Goal: Task Accomplishment & Management: Manage account settings

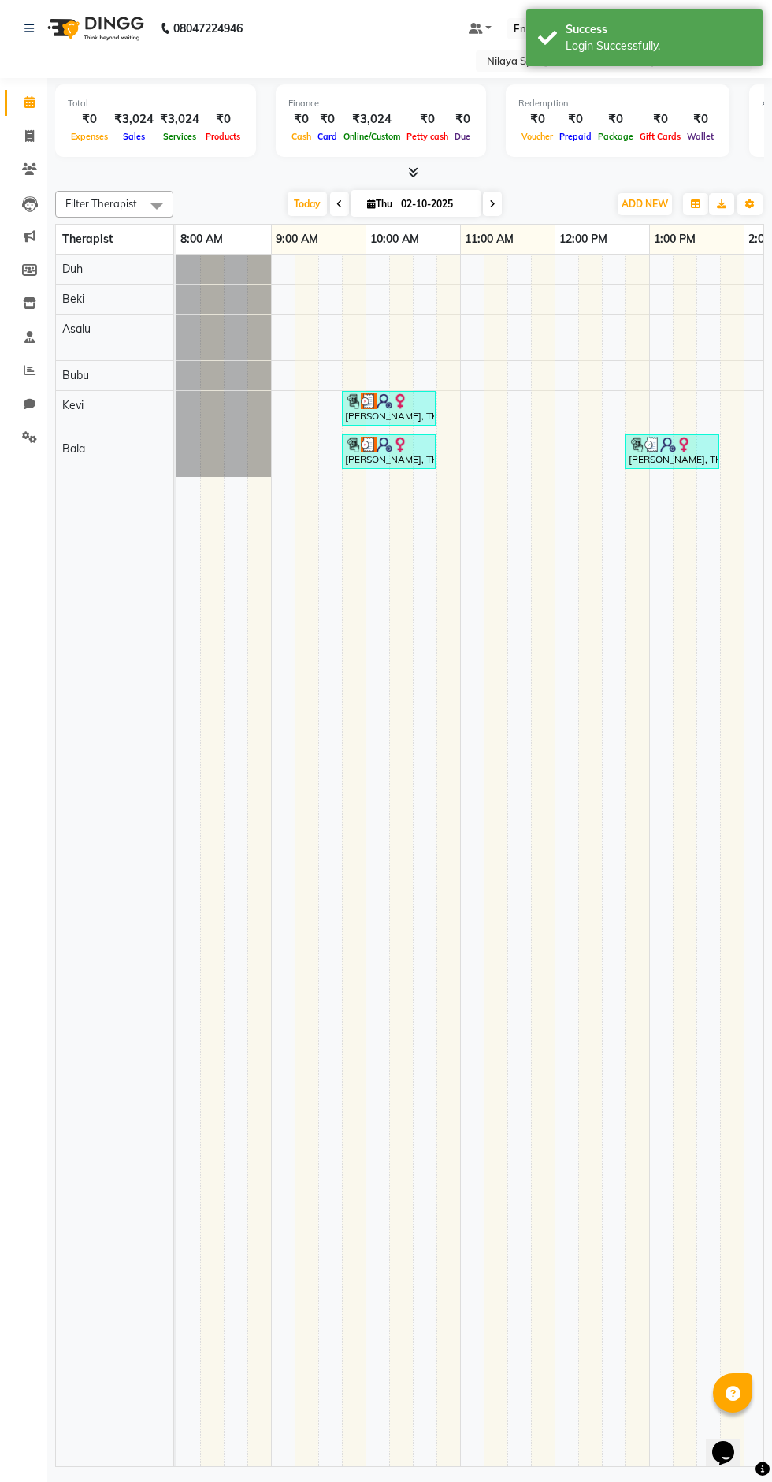
click at [487, 60] on input "text" at bounding box center [598, 62] width 229 height 16
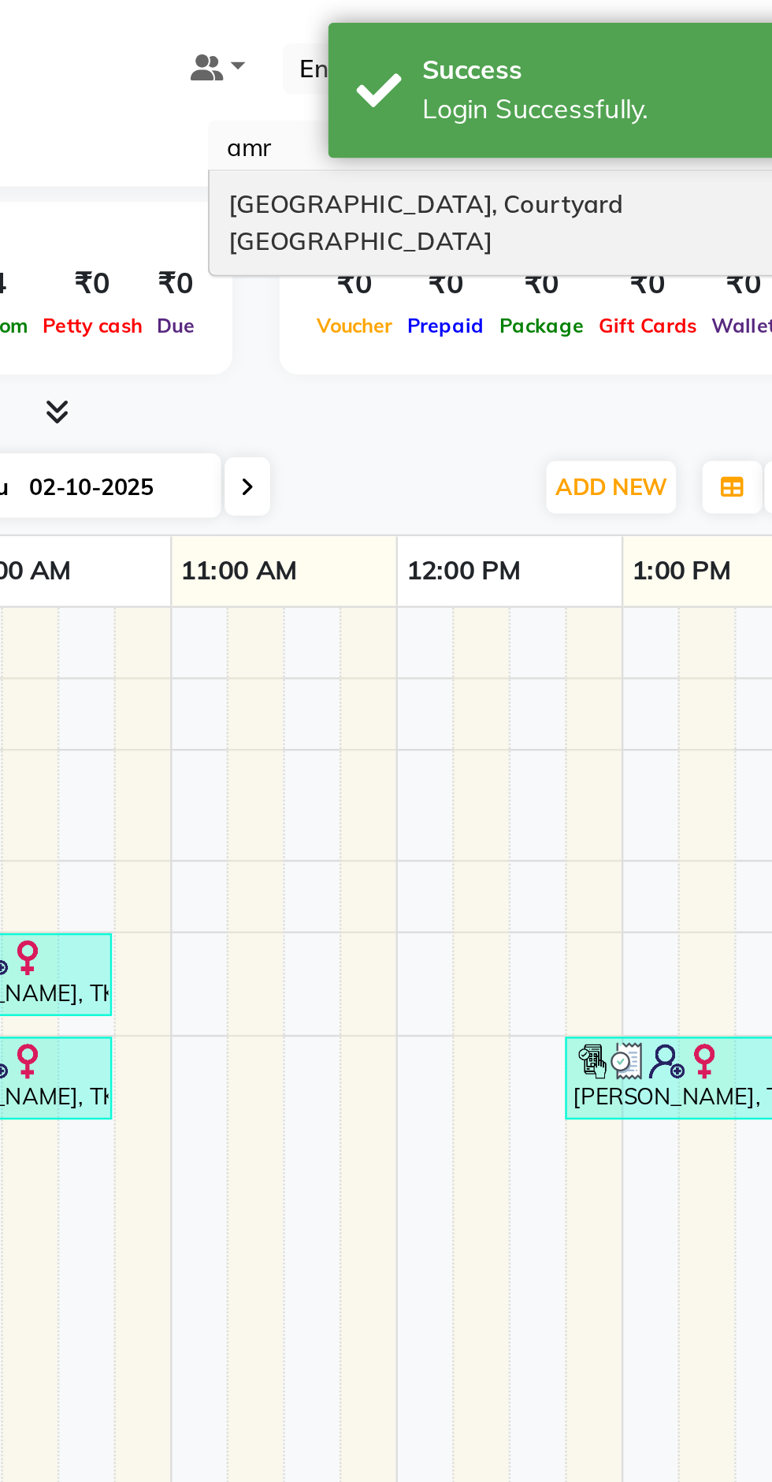
type input "amri"
click at [487, 95] on div "[GEOGRAPHIC_DATA], Courtyard [GEOGRAPHIC_DATA]" at bounding box center [614, 93] width 274 height 43
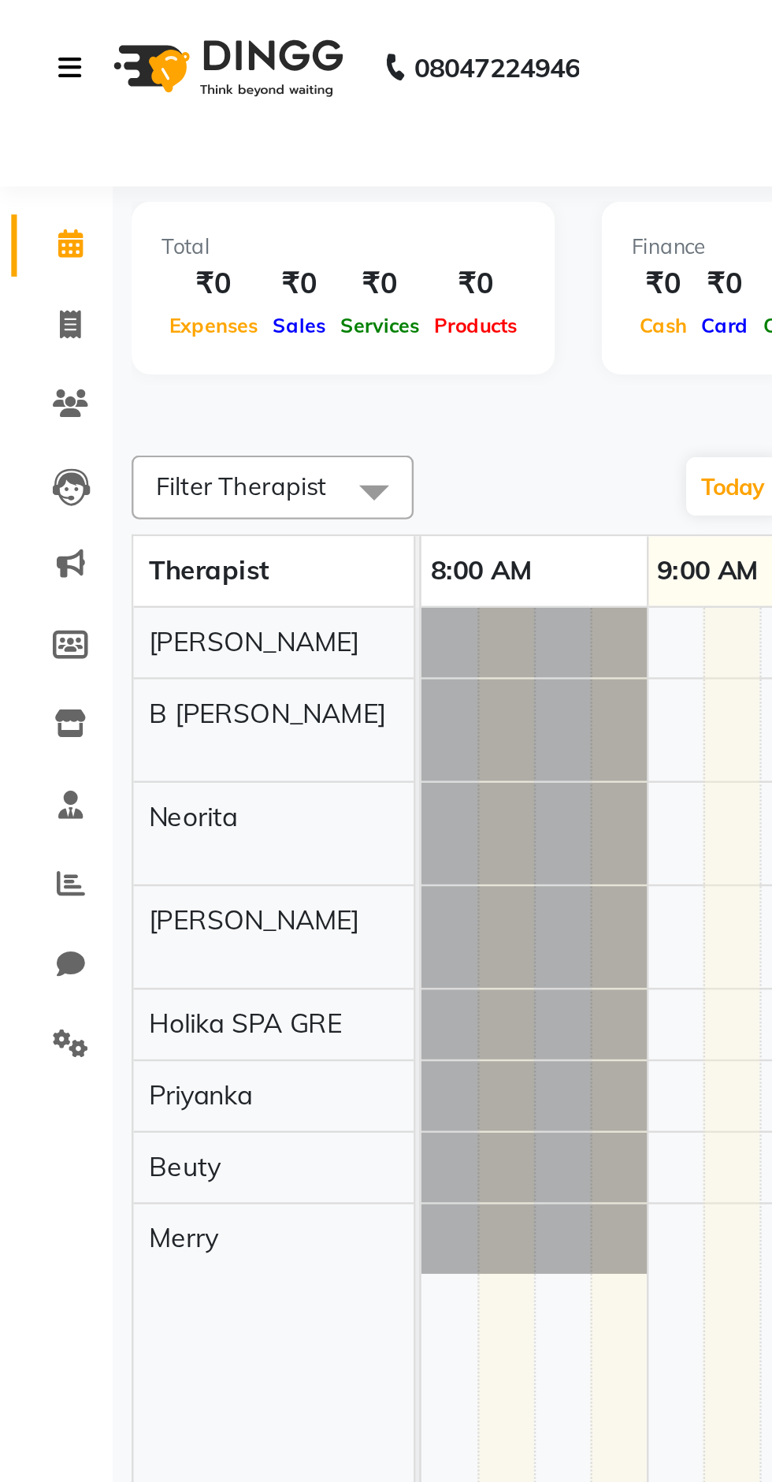
click at [31, 26] on icon at bounding box center [28, 28] width 9 height 11
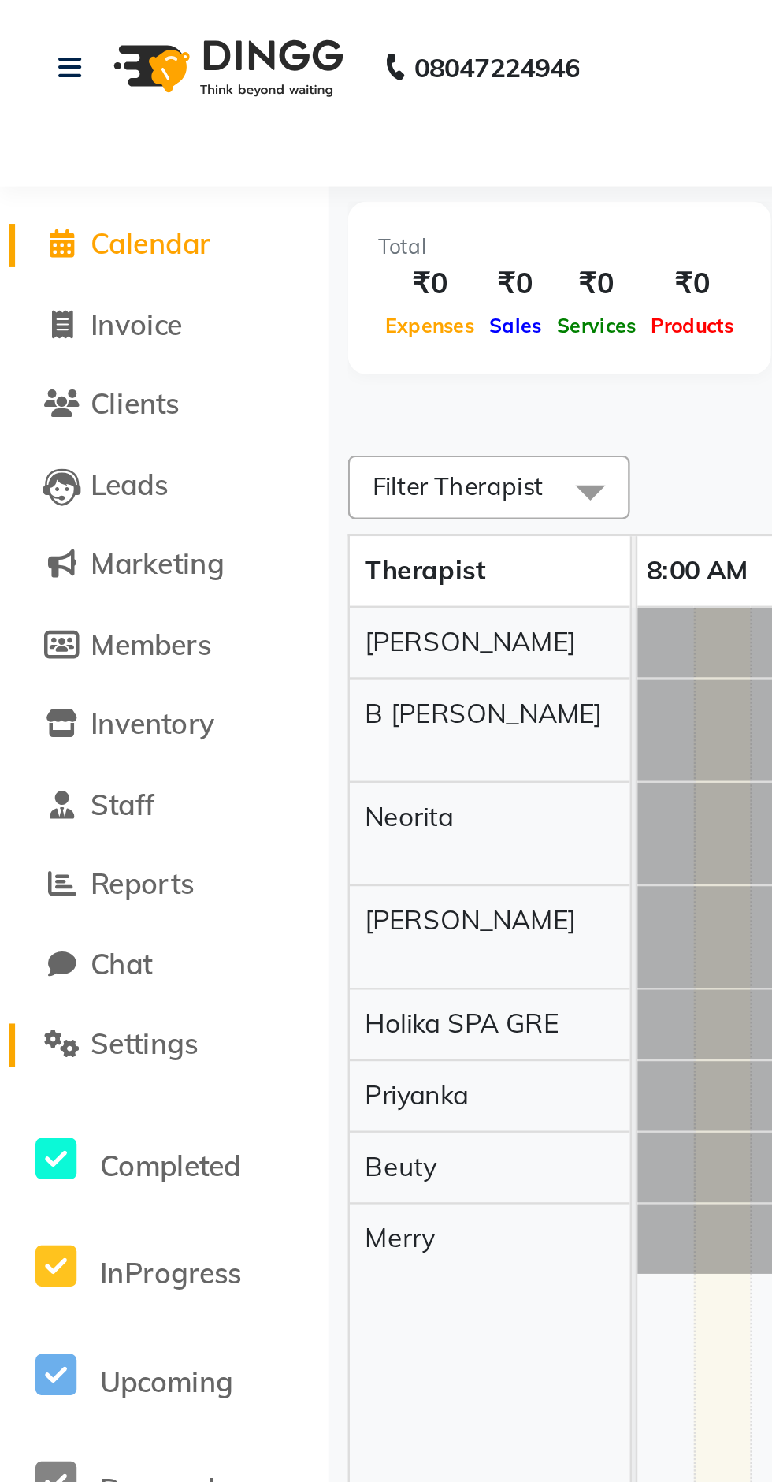
click at [99, 443] on link "Settings" at bounding box center [69, 438] width 130 height 18
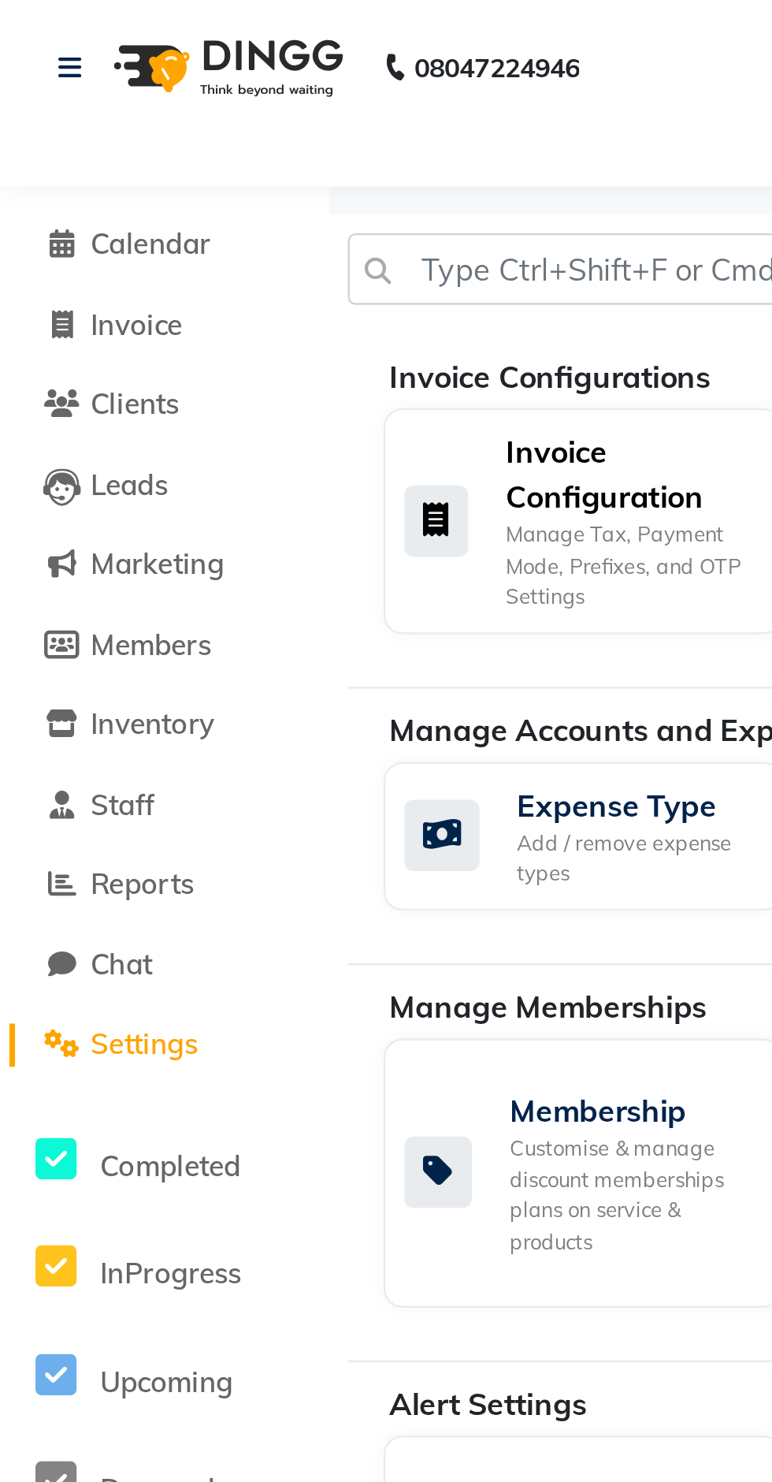
click at [191, 221] on icon at bounding box center [182, 218] width 27 height 30
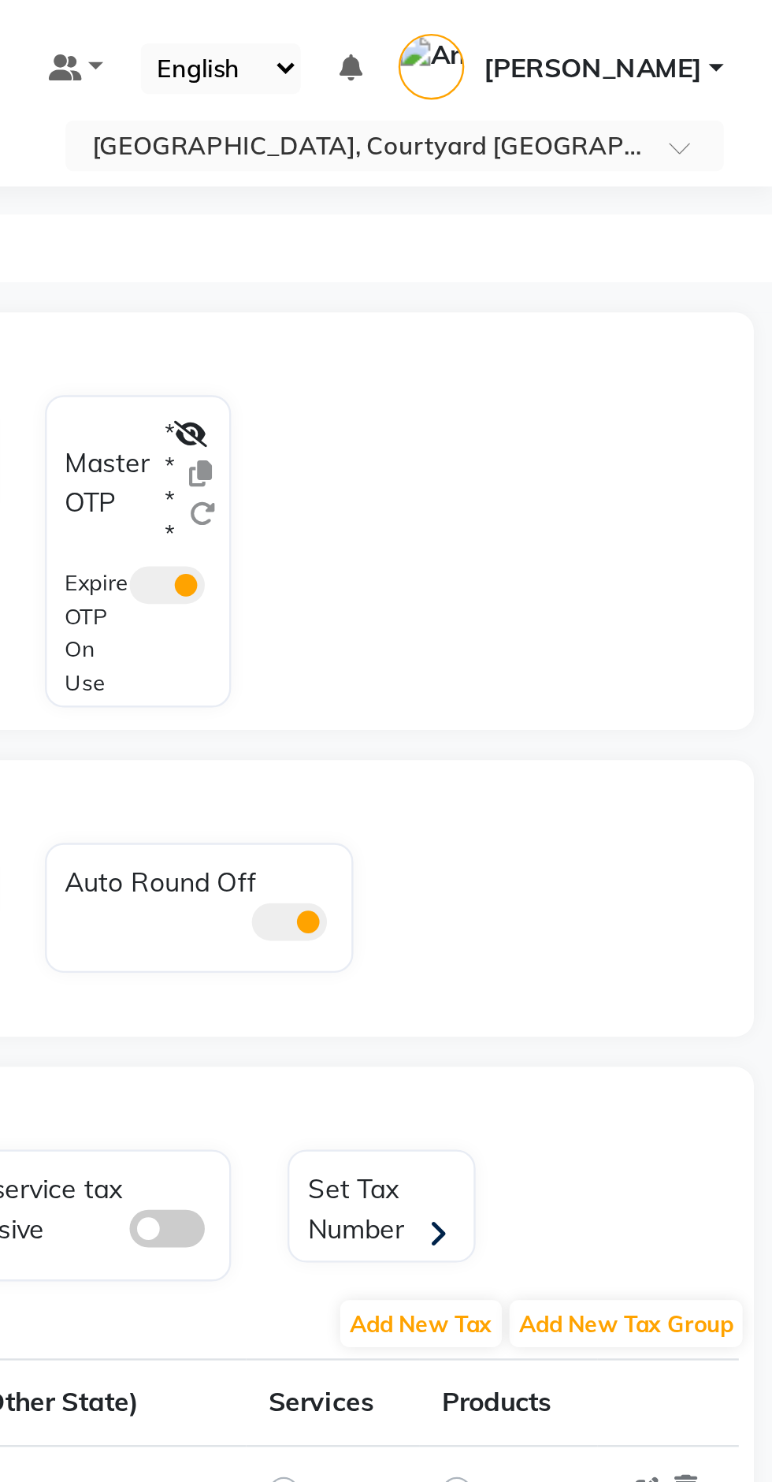
click at [519, 178] on label "* * * *" at bounding box center [520, 202] width 4 height 57
click at [533, 182] on icon at bounding box center [529, 182] width 14 height 11
